Goal: Task Accomplishment & Management: Use online tool/utility

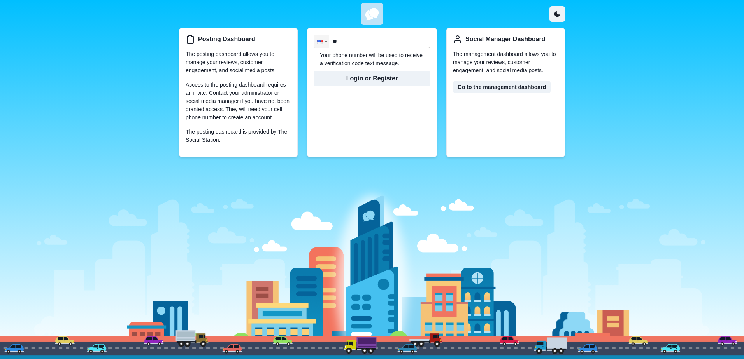
click at [358, 42] on input "**" at bounding box center [371, 42] width 117 height 14
type input "**********"
click at [365, 77] on button "Login or Register" at bounding box center [371, 79] width 117 height 16
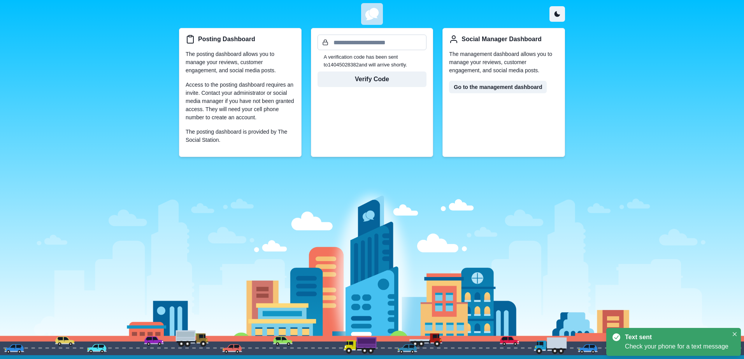
click at [368, 41] on input "text" at bounding box center [371, 43] width 109 height 16
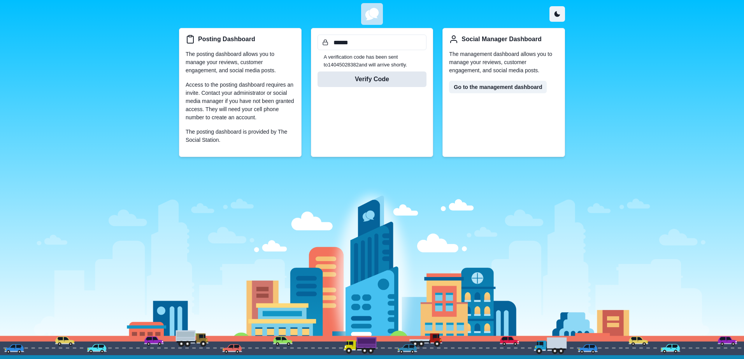
type input "******"
click at [373, 82] on button "Verify Code" at bounding box center [371, 80] width 109 height 16
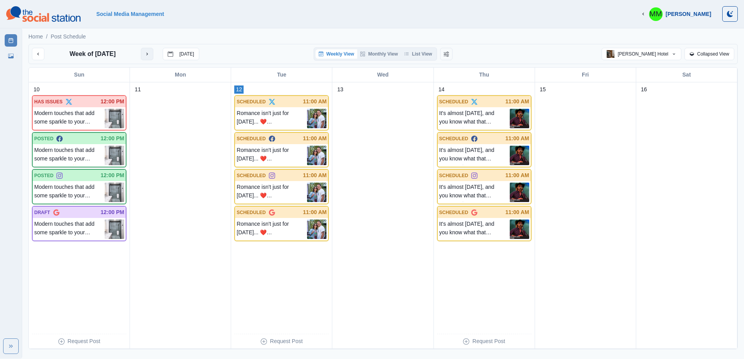
click at [151, 55] on button "next month" at bounding box center [147, 54] width 12 height 12
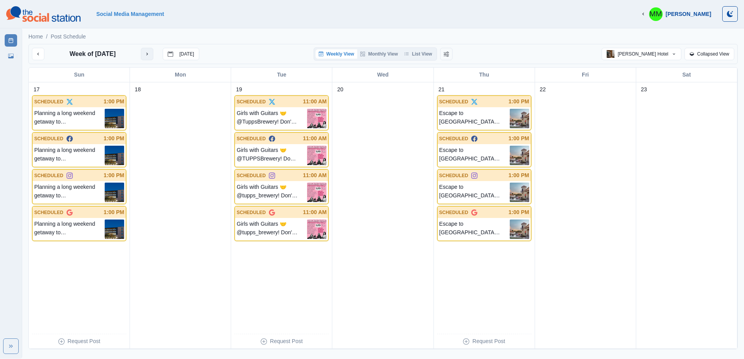
click at [151, 55] on button "next month" at bounding box center [147, 54] width 12 height 12
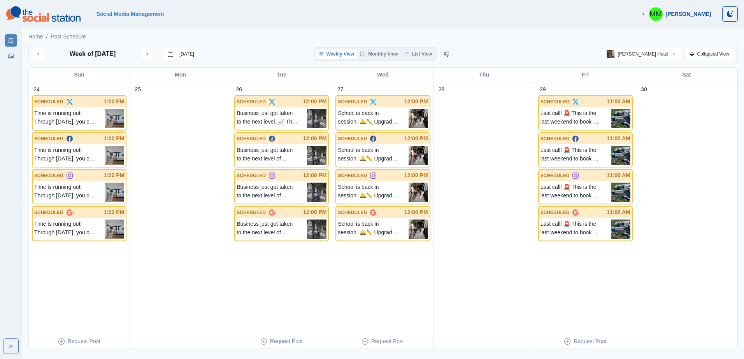
click at [52, 118] on p "Time is running out! Through [DATE], you can book our Sizzling Summer offer and…" at bounding box center [69, 118] width 70 height 19
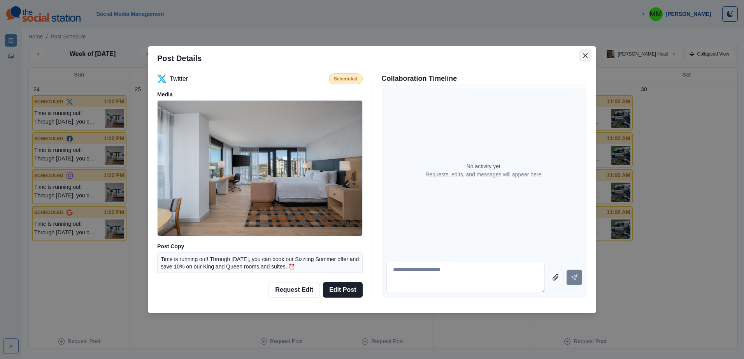
click at [583, 51] on button "Close" at bounding box center [585, 55] width 12 height 12
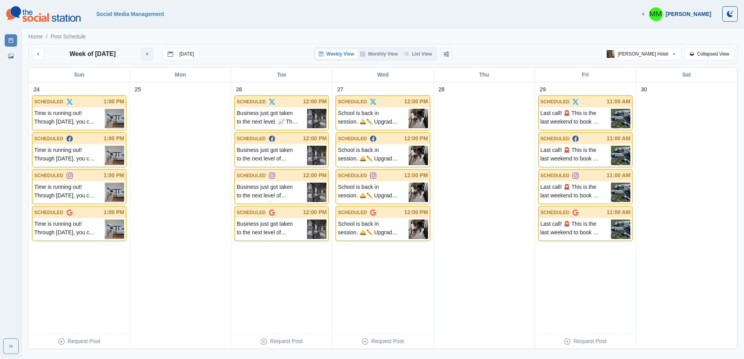
click at [143, 58] on button "next month" at bounding box center [147, 54] width 12 height 12
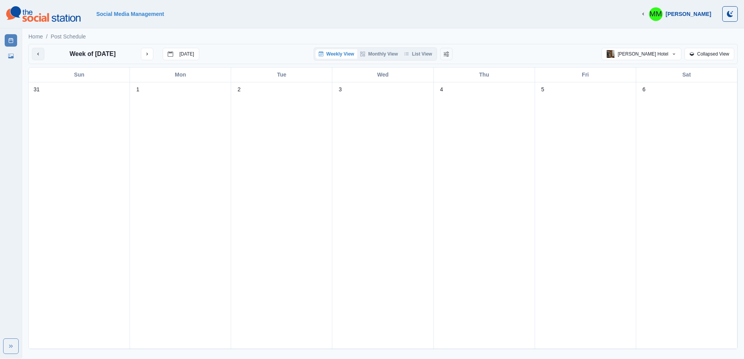
click at [38, 59] on button "previous month" at bounding box center [38, 54] width 12 height 12
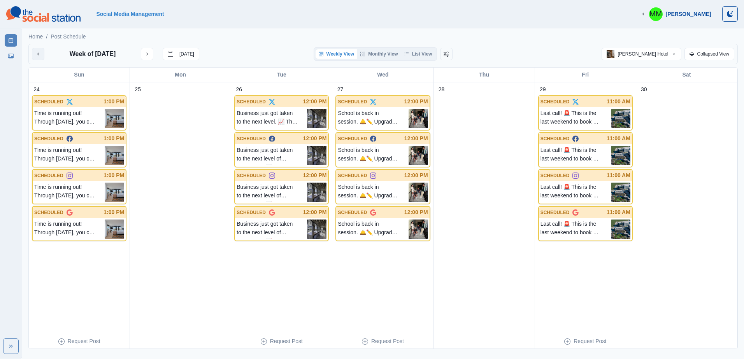
click at [38, 59] on button "previous month" at bounding box center [38, 54] width 12 height 12
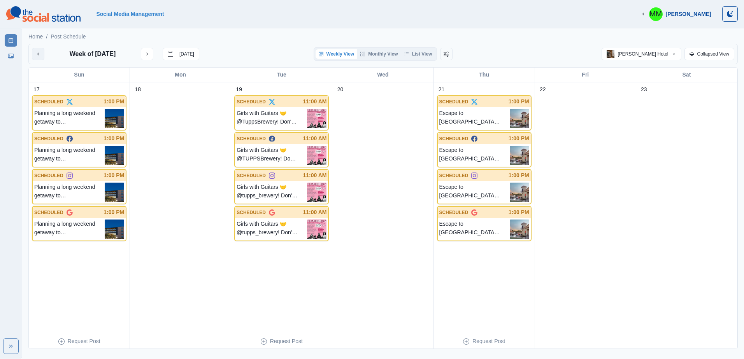
click at [38, 59] on button "previous month" at bounding box center [38, 54] width 12 height 12
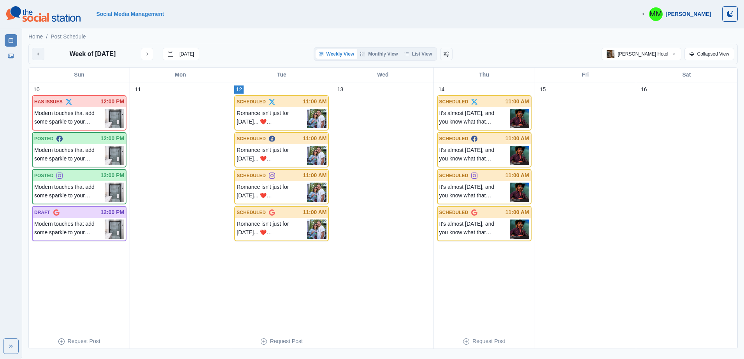
click at [38, 59] on button "previous month" at bounding box center [38, 54] width 12 height 12
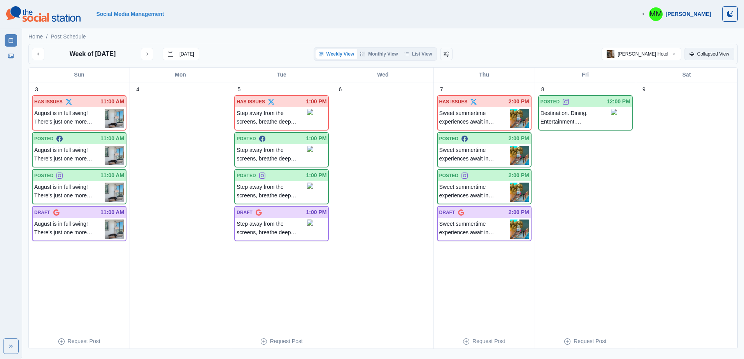
click at [704, 56] on button "Collapsed View" at bounding box center [709, 54] width 50 height 12
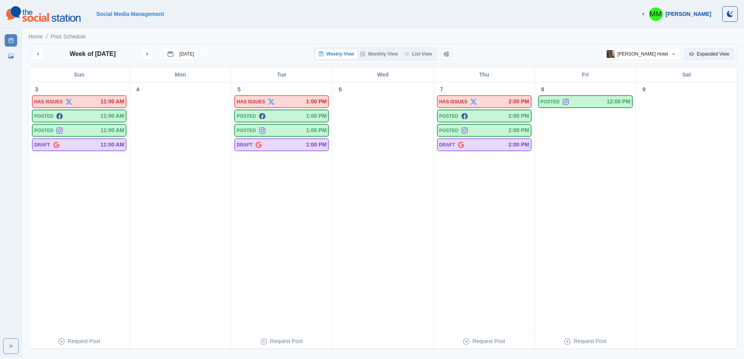
click at [704, 56] on button "Expanded View" at bounding box center [709, 54] width 50 height 12
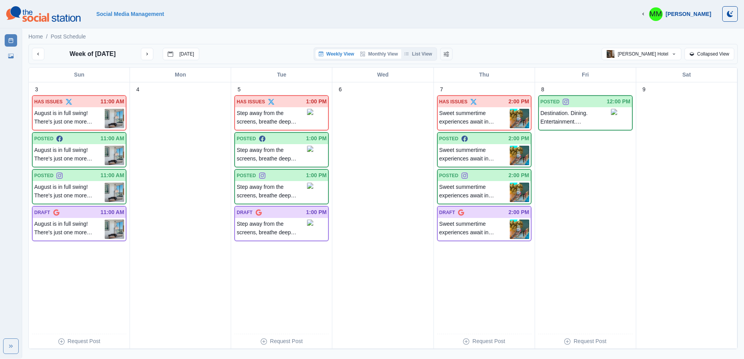
click at [391, 54] on button "Monthly View" at bounding box center [379, 53] width 44 height 9
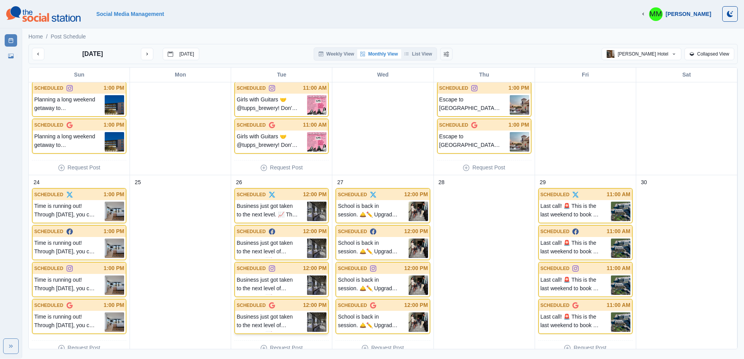
scroll to position [571, 0]
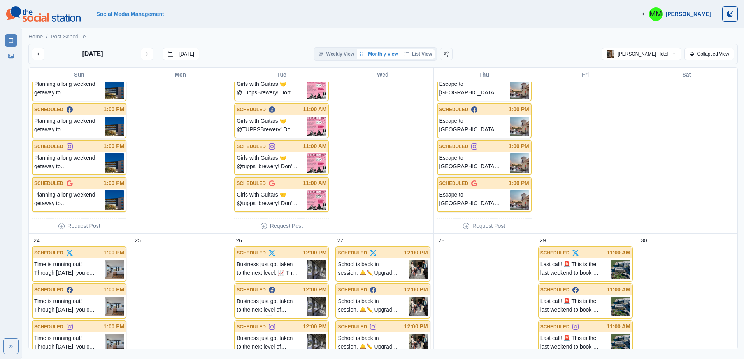
click at [427, 55] on button "List View" at bounding box center [418, 53] width 34 height 9
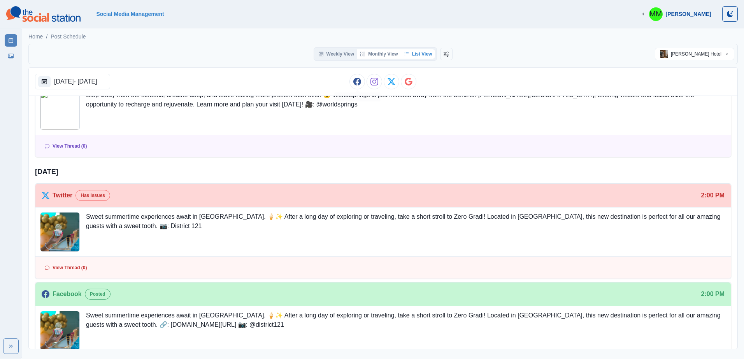
scroll to position [342, 0]
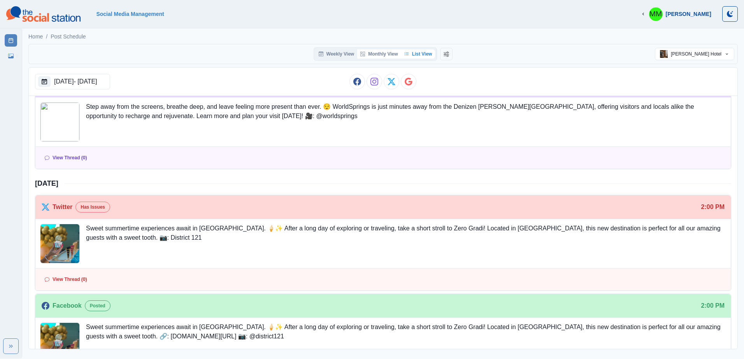
click at [377, 54] on button "Monthly View" at bounding box center [379, 53] width 44 height 9
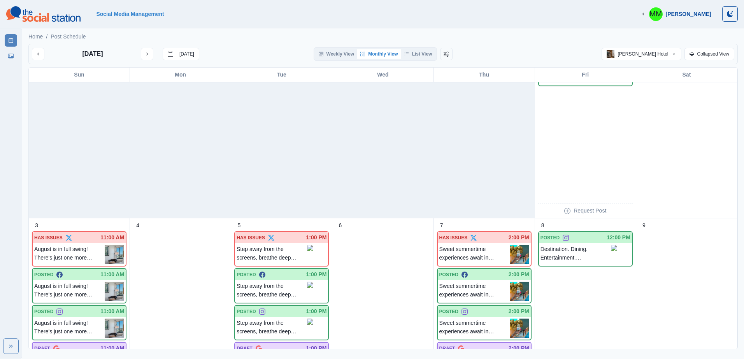
scroll to position [44, 0]
